Goal: Information Seeking & Learning: Learn about a topic

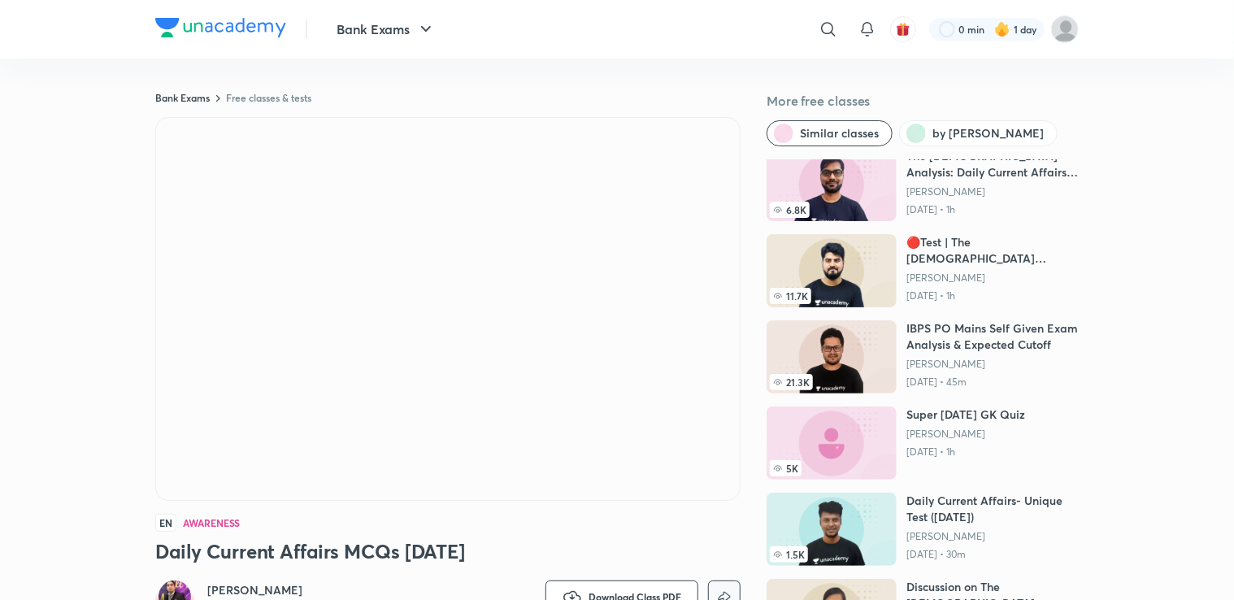
scroll to position [184, 0]
